Goal: Information Seeking & Learning: Learn about a topic

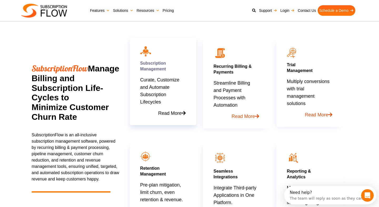
click at [166, 114] on link "Read More" at bounding box center [163, 111] width 46 height 11
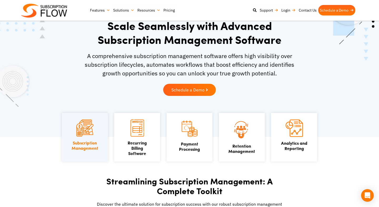
scroll to position [30, 0]
